Goal: Task Accomplishment & Management: Manage account settings

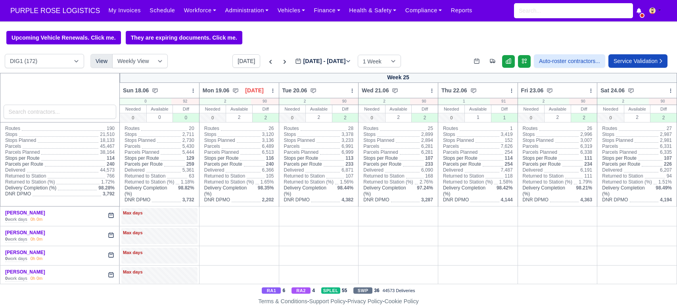
click at [238, 66] on button "[DATE]" at bounding box center [247, 60] width 28 height 13
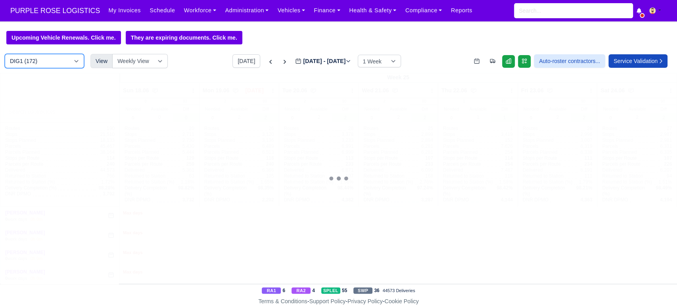
click at [46, 60] on select "DIG1 (172) DAK1 (1) GIMD (53)" at bounding box center [44, 61] width 79 height 14
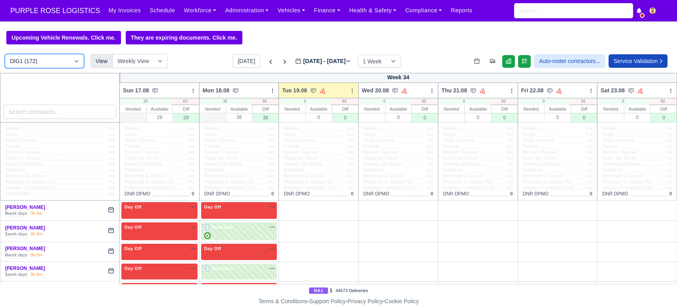
type input "[DATE]"
select select "5"
click at [5, 55] on select "DIG1 (172) DAK1 (1) GIMD (53)" at bounding box center [44, 61] width 79 height 14
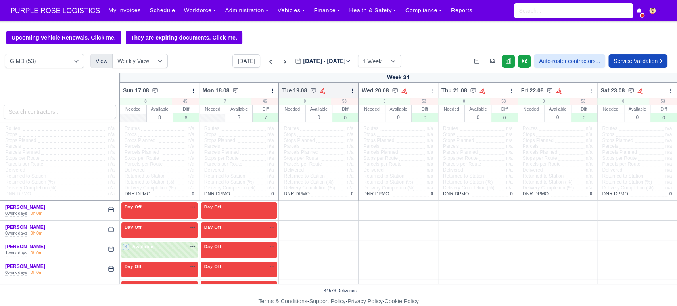
click at [350, 92] on icon at bounding box center [353, 91] width 6 height 6
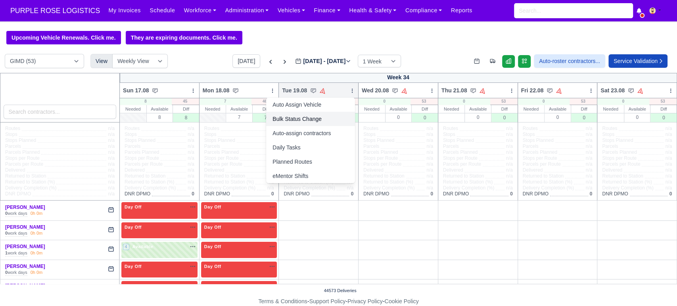
click at [289, 118] on link "Bulk Status Change" at bounding box center [310, 119] width 89 height 14
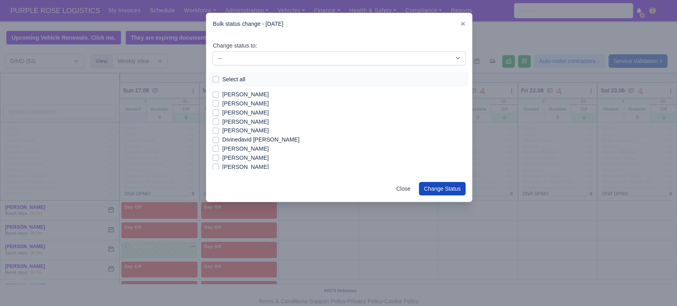
click at [222, 78] on label "Select all" at bounding box center [233, 79] width 23 height 9
click at [217, 78] on input "Select all" at bounding box center [216, 78] width 6 height 6
checkbox input "true"
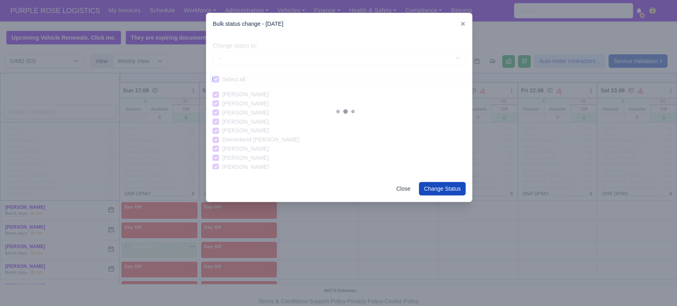
checkbox input "true"
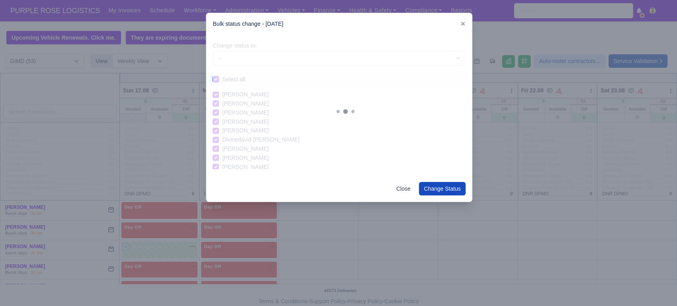
checkbox input "true"
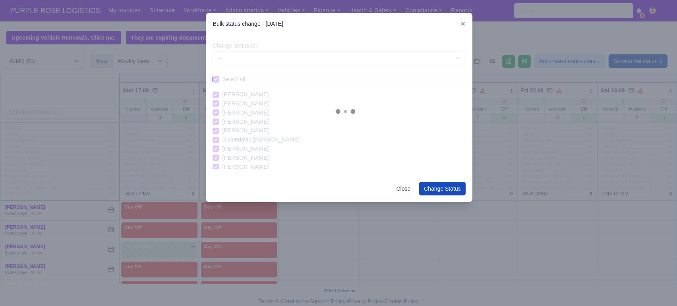
checkbox input "true"
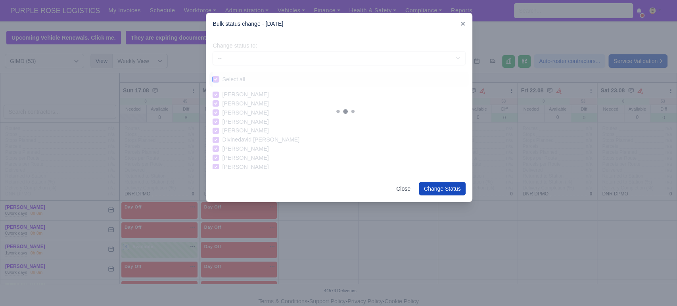
checkbox input "true"
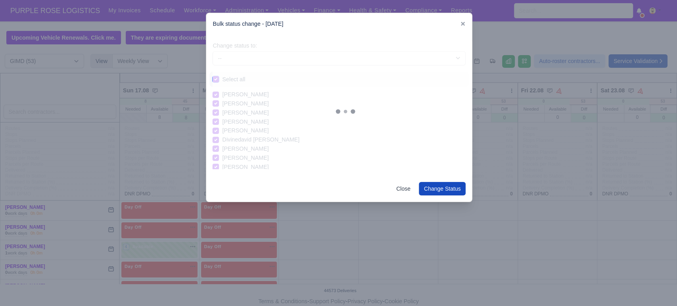
checkbox input "true"
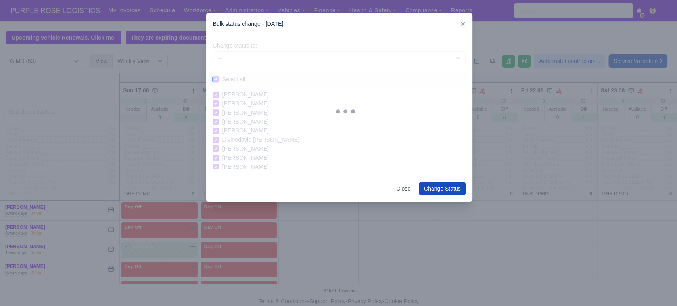
checkbox input "true"
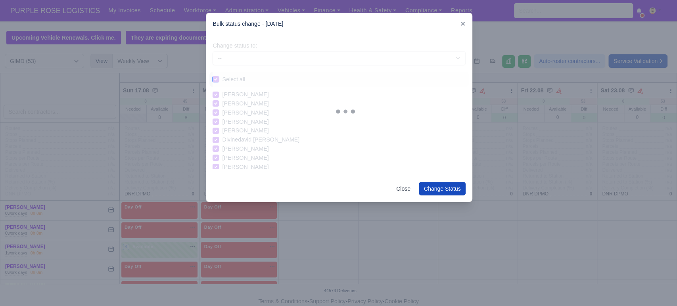
checkbox input "true"
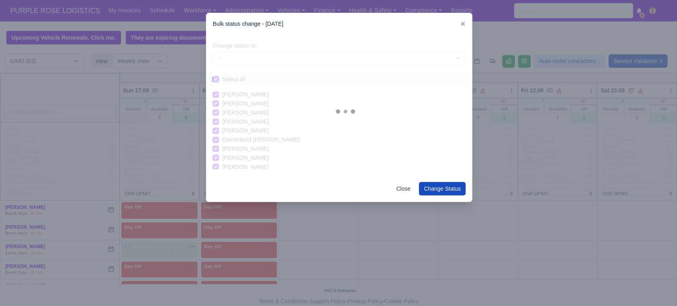
checkbox input "true"
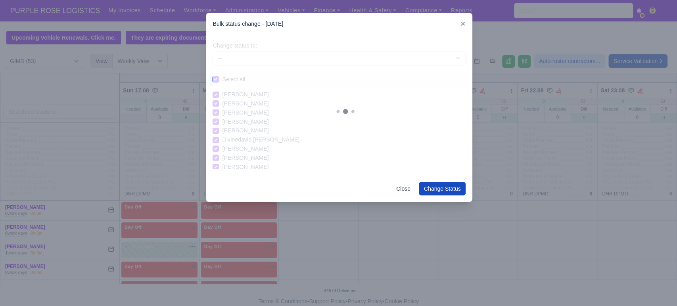
checkbox input "true"
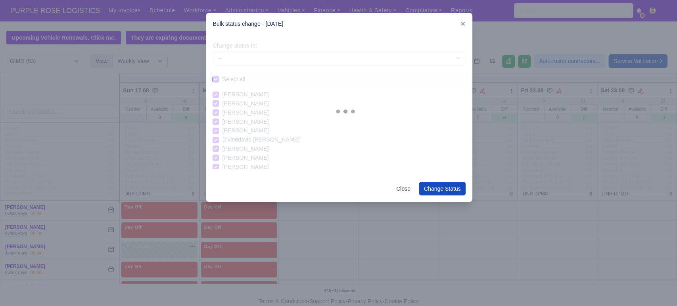
checkbox input "true"
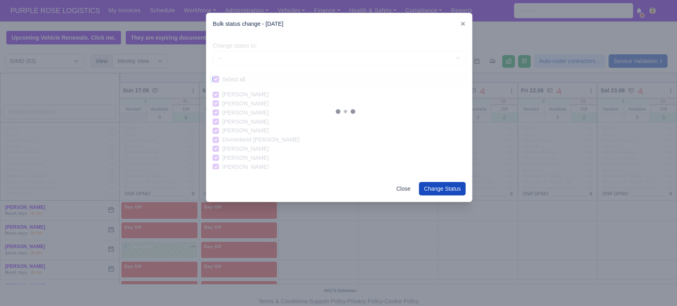
checkbox input "true"
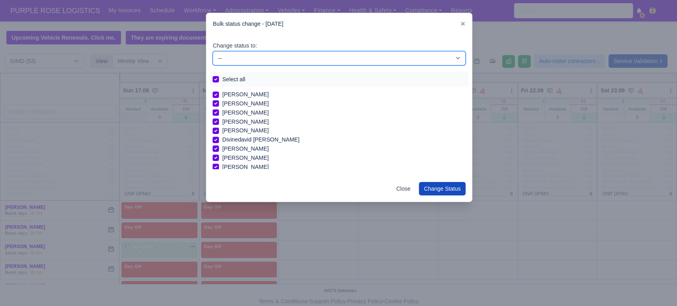
click at [254, 62] on select "-- Available Day Off Stand By Holiday In Office OSM Ridealong Nursery 1 Nursery…" at bounding box center [339, 58] width 253 height 14
select select "Day Off"
click at [213, 51] on select "-- Available Day Off Stand By Holiday In Office OSM Ridealong Nursery 1 Nursery…" at bounding box center [339, 58] width 253 height 14
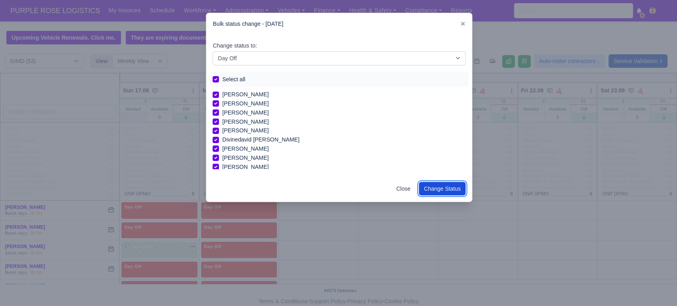
click at [442, 186] on button "Change Status" at bounding box center [442, 188] width 47 height 13
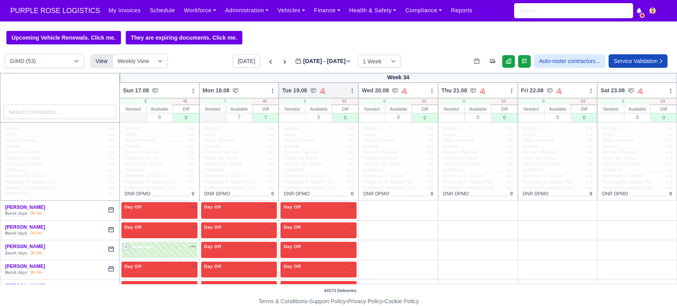
click at [352, 92] on icon at bounding box center [352, 91] width 0 height 4
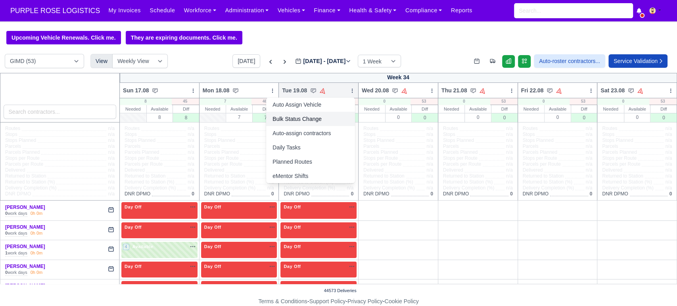
click at [311, 121] on link "Bulk Status Change" at bounding box center [310, 119] width 89 height 14
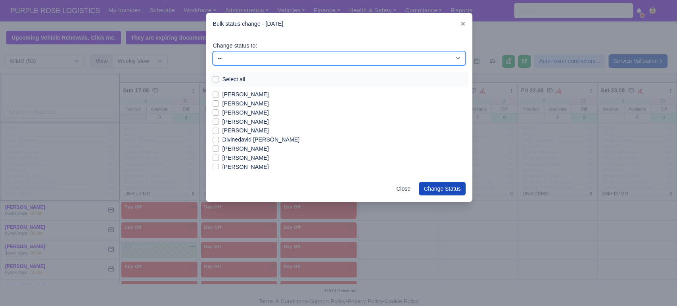
click at [264, 60] on select "-- Available Day Off Stand By Holiday In Office OSM Ridealong Nursery 1 Nursery…" at bounding box center [339, 58] width 253 height 14
select select "Available"
click at [213, 51] on select "-- Available Day Off Stand By Holiday In Office OSM Ridealong Nursery 1 Nursery…" at bounding box center [339, 58] width 253 height 14
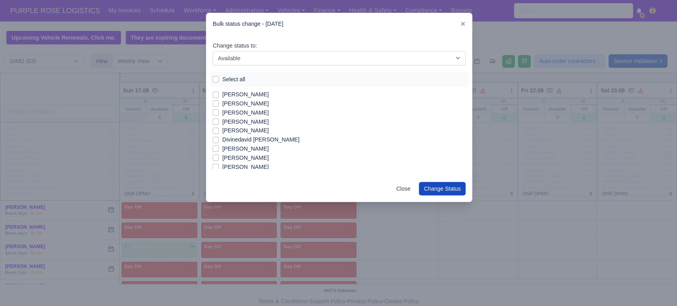
click at [229, 106] on label "[PERSON_NAME]" at bounding box center [245, 103] width 46 height 9
click at [219, 106] on input "[PERSON_NAME]" at bounding box center [216, 102] width 6 height 6
checkbox input "true"
click at [256, 142] on label "[PERSON_NAME]" at bounding box center [245, 142] width 46 height 9
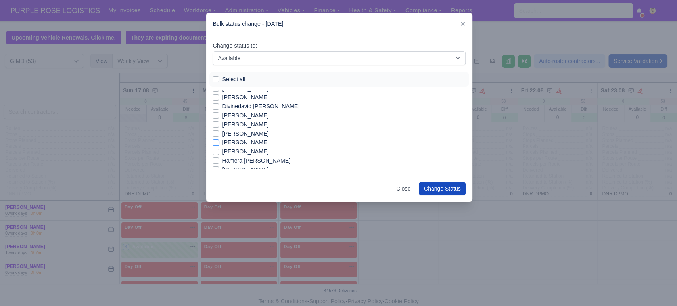
click at [219, 142] on input "[PERSON_NAME]" at bounding box center [216, 141] width 6 height 6
checkbox input "true"
click at [269, 133] on label "[PERSON_NAME]" at bounding box center [245, 133] width 46 height 9
click at [219, 133] on input "[PERSON_NAME]" at bounding box center [216, 132] width 6 height 6
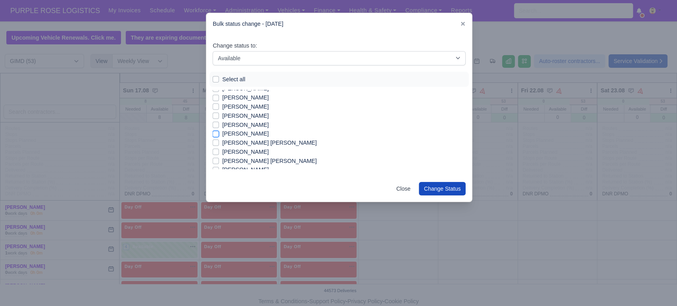
checkbox input "true"
click at [269, 153] on label "[PERSON_NAME] [PERSON_NAME]" at bounding box center [269, 154] width 94 height 9
click at [219, 153] on input "[PERSON_NAME] [PERSON_NAME]" at bounding box center [216, 153] width 6 height 6
checkbox input "true"
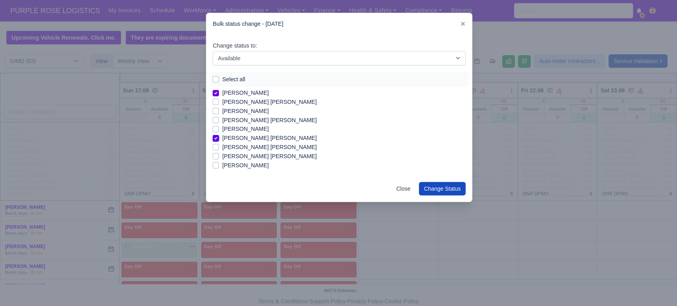
scroll to position [210, 0]
click at [266, 129] on label "[PERSON_NAME]" at bounding box center [245, 128] width 46 height 9
click at [219, 129] on input "[PERSON_NAME]" at bounding box center [216, 127] width 6 height 6
checkbox input "true"
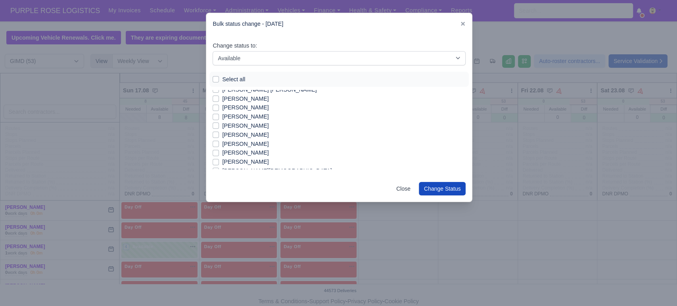
scroll to position [406, 0]
click at [241, 143] on label "[PERSON_NAME]" at bounding box center [245, 140] width 46 height 9
click at [219, 142] on input "[PERSON_NAME]" at bounding box center [216, 139] width 6 height 6
checkbox input "true"
click at [231, 150] on label "[PERSON_NAME]" at bounding box center [245, 149] width 46 height 9
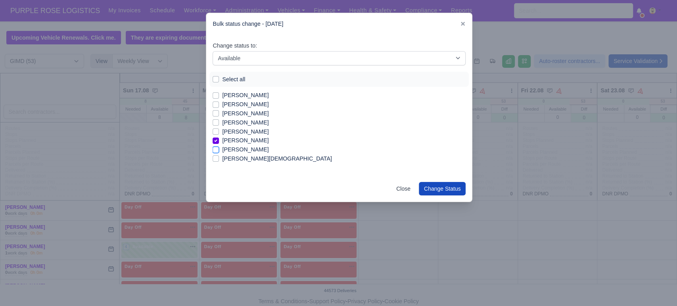
click at [219, 150] on input "[PERSON_NAME]" at bounding box center [216, 148] width 6 height 6
checkbox input "true"
click at [251, 135] on label "[PERSON_NAME]" at bounding box center [245, 131] width 46 height 9
click at [219, 134] on input "[PERSON_NAME]" at bounding box center [216, 130] width 6 height 6
checkbox input "true"
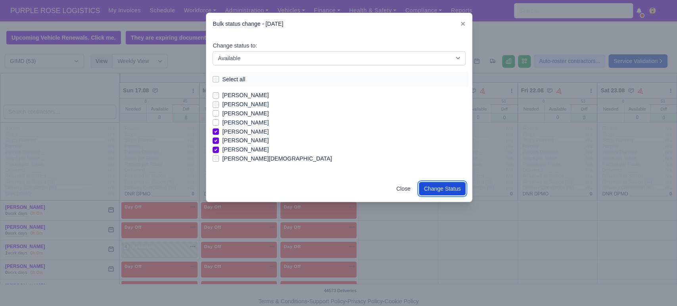
click at [438, 186] on button "Change Status" at bounding box center [442, 188] width 47 height 13
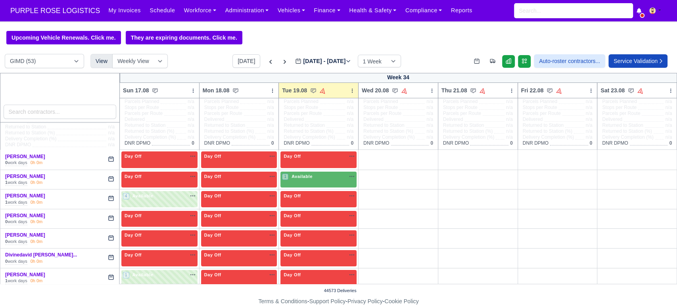
scroll to position [51, 0]
click at [317, 177] on div "1 Available na" at bounding box center [318, 176] width 73 height 7
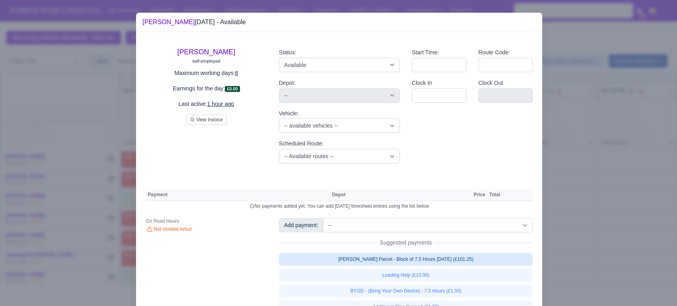
click at [370, 261] on link "[PERSON_NAME] Parcel - Block of 7.5 Hours [DATE] (£101.25)" at bounding box center [406, 259] width 254 height 13
select select "5"
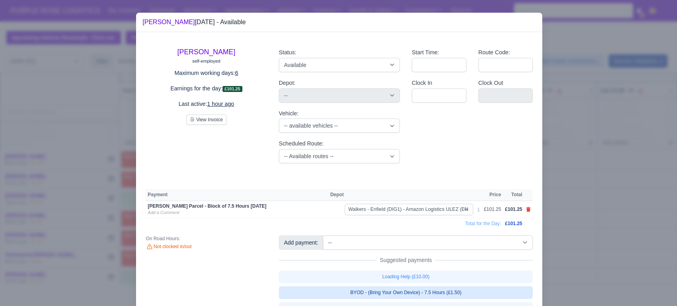
click at [394, 292] on link "BYOD - (Bring Your Own Device) - 7.5 Hours (£1.50)" at bounding box center [406, 293] width 254 height 13
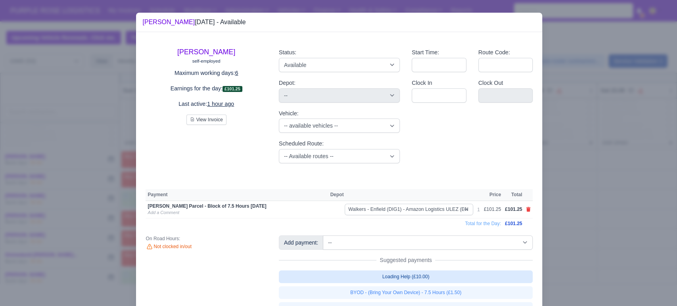
select select "5"
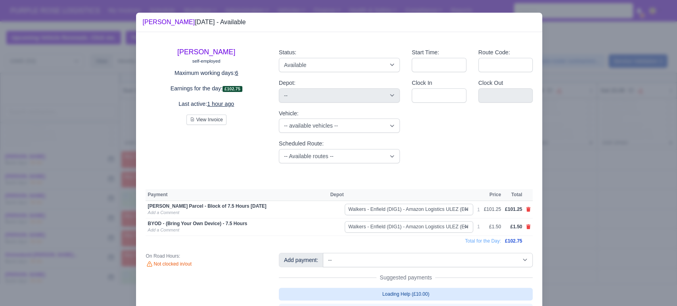
click at [399, 289] on link "Loading Help (£10.00)" at bounding box center [406, 294] width 254 height 13
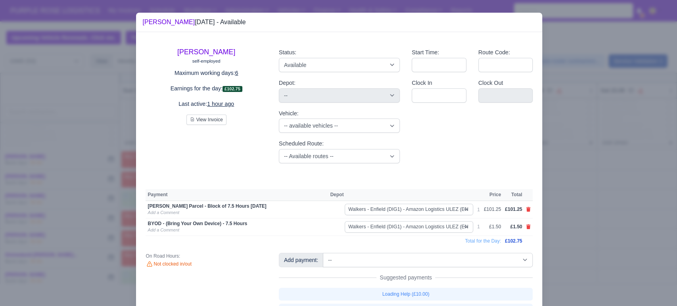
select select "5"
